Goal: Find contact information: Find contact information

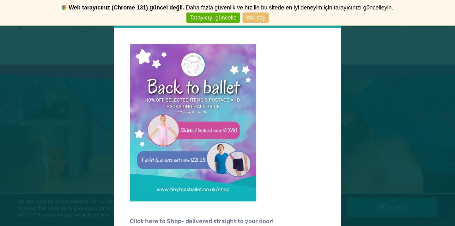
click at [253, 20] on link "Yok say" at bounding box center [255, 18] width 26 height 10
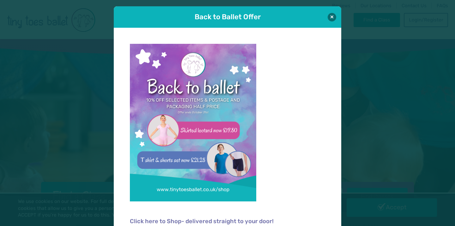
click at [322, 81] on p at bounding box center [227, 127] width 195 height 166
click at [332, 17] on span "Bir daha gösterme" at bounding box center [227, 18] width 449 height 10
click at [330, 17] on span "Bir daha gösterme" at bounding box center [227, 18] width 449 height 10
click at [320, 74] on p at bounding box center [227, 127] width 195 height 166
click at [330, 18] on span "Bir daha gösterme" at bounding box center [227, 18] width 449 height 10
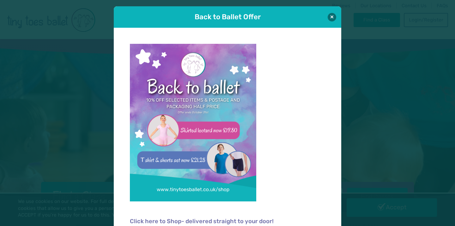
click at [332, 16] on span "Bir daha gösterme" at bounding box center [227, 18] width 449 height 10
click at [336, 19] on div "Back to Ballet Offer" at bounding box center [227, 16] width 227 height 21
click at [349, 67] on div "Back to Ballet Offer Click here to Shop- delivered straight to your door!" at bounding box center [227, 113] width 455 height 226
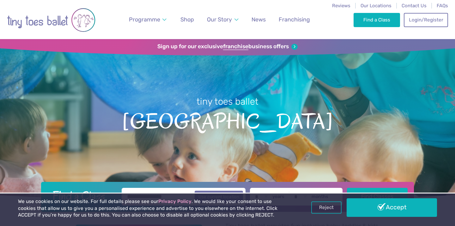
click at [349, 67] on div "Back to Ballet Offer Click here to Shop- delivered straight to your door!" at bounding box center [227, 113] width 455 height 226
click at [406, 11] on div "Find a Class Login/Register 0" at bounding box center [400, 19] width 94 height 39
click at [409, 4] on span "Contact Us" at bounding box center [413, 6] width 25 height 6
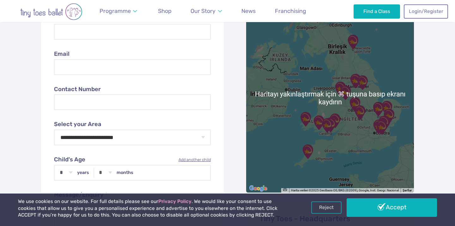
scroll to position [253, 0]
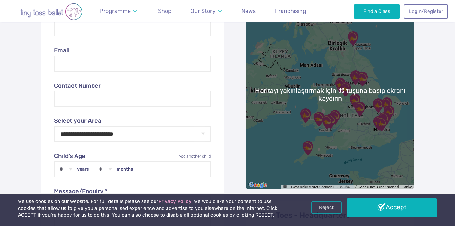
click at [89, 149] on div "Child's Age * * * * * * * * * * ** ** ** years * * * * * * * * * * ** ** months…" at bounding box center [132, 159] width 157 height 35
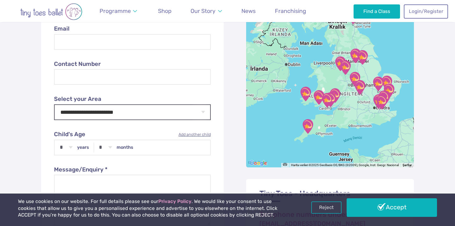
scroll to position [247, 0]
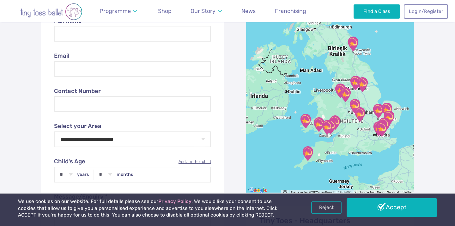
click at [358, 108] on img "Northamptonshire (South) & Oxfordshire (North)" at bounding box center [360, 115] width 16 height 16
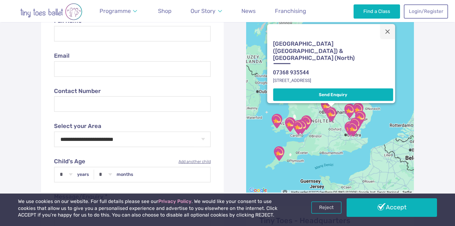
click at [350, 110] on img "Cambridge" at bounding box center [349, 111] width 16 height 16
